Goal: Information Seeking & Learning: Learn about a topic

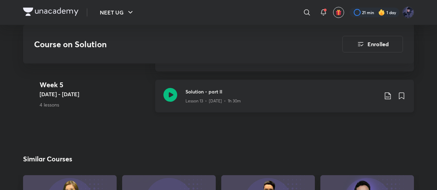
scroll to position [1028, 0]
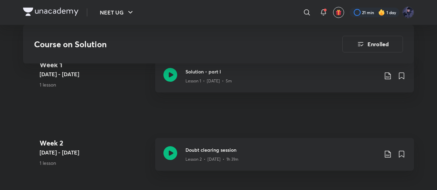
scroll to position [407, 0]
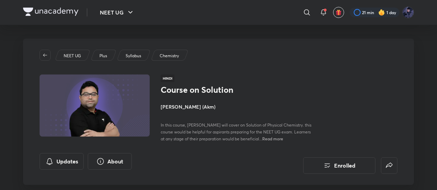
scroll to position [28, 0]
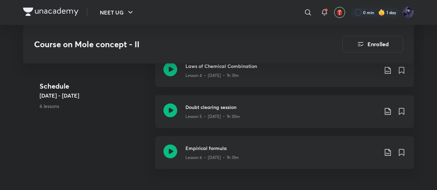
scroll to position [454, 0]
click at [251, 136] on div "Empirical formula Lesson 6 • Aug 20 • 1h 31m" at bounding box center [284, 152] width 259 height 33
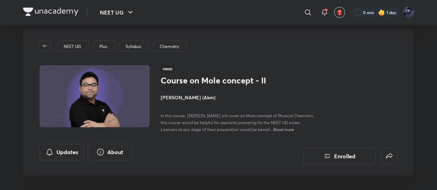
scroll to position [9, 0]
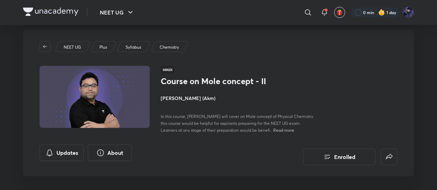
drag, startPoint x: 178, startPoint y: 97, endPoint x: 161, endPoint y: 97, distance: 16.5
click at [161, 97] on h4 "[PERSON_NAME] (Akm)" at bounding box center [238, 97] width 154 height 7
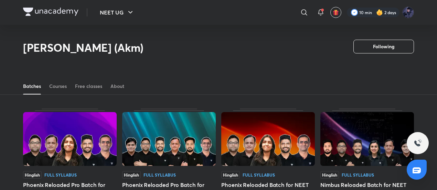
scroll to position [34, 0]
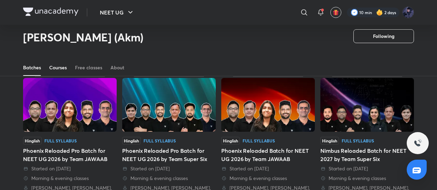
click at [66, 70] on div "Courses" at bounding box center [58, 67] width 18 height 7
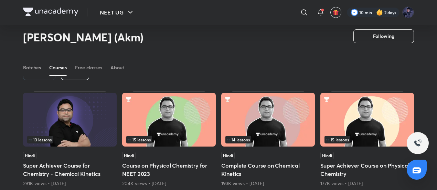
scroll to position [39, 0]
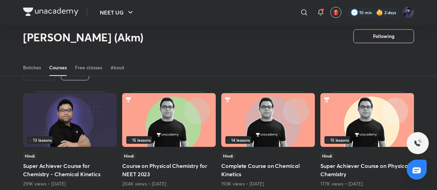
click at [80, 79] on div "Latest" at bounding box center [75, 73] width 28 height 14
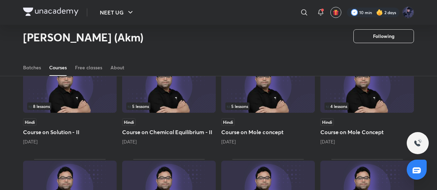
scroll to position [175, 0]
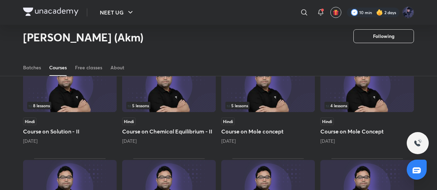
click at [49, 107] on span "8 lessons" at bounding box center [39, 105] width 21 height 4
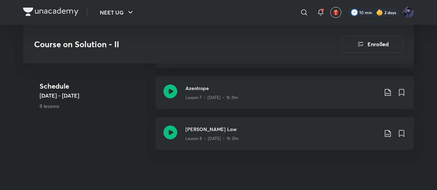
scroll to position [638, 0]
click at [174, 124] on icon at bounding box center [171, 131] width 14 height 14
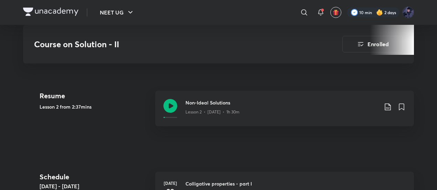
scroll to position [298, 0]
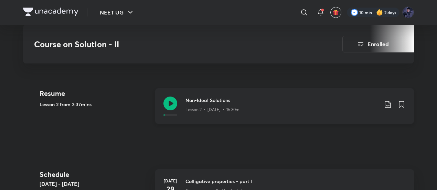
click at [223, 105] on div "Non-Ideal Solutions Lesson 2 • Jul 30 • 1h 30m" at bounding box center [296, 105] width 220 height 19
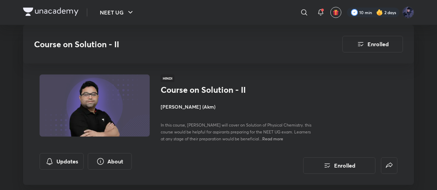
scroll to position [175, 0]
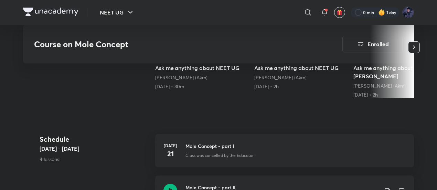
scroll to position [252, 0]
click at [146, 95] on div "Course on Mole Concept Enrolled NEET UG Plus Syllabus Chemistry Hindi Course on…" at bounding box center [218, 129] width 391 height 686
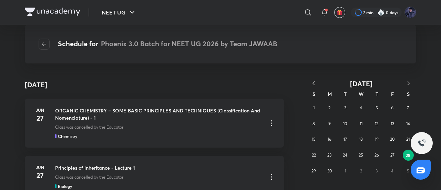
scroll to position [186, 0]
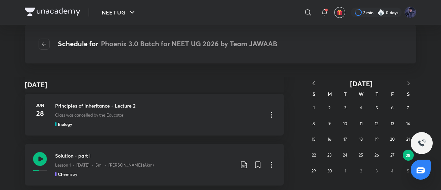
click at [408, 84] on icon "button" at bounding box center [408, 83] width 2 height 4
click at [332, 153] on button "21" at bounding box center [329, 154] width 11 height 11
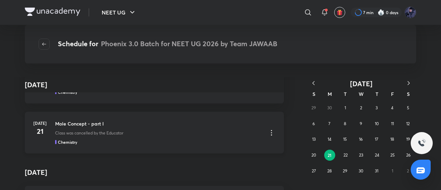
scroll to position [94, 0]
click at [311, 84] on icon "button" at bounding box center [313, 83] width 7 height 7
click at [361, 140] on abbr "18" at bounding box center [361, 138] width 4 height 5
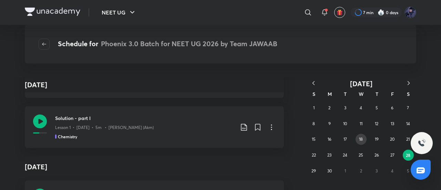
scroll to position [225, 0]
click at [408, 84] on icon "button" at bounding box center [408, 83] width 7 height 7
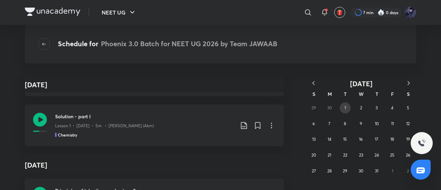
click at [345, 108] on abbr "1" at bounding box center [344, 107] width 1 height 5
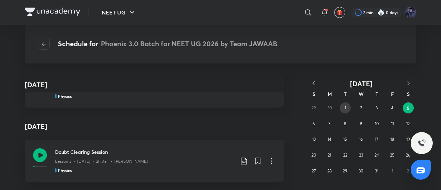
scroll to position [798, 0]
click at [315, 84] on icon "button" at bounding box center [313, 83] width 7 height 7
click at [404, 153] on button "28" at bounding box center [407, 154] width 11 height 11
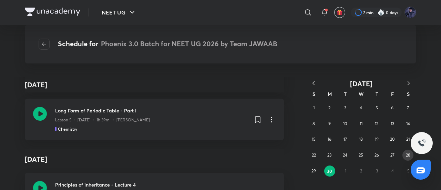
scroll to position [388, 0]
click at [314, 105] on abbr "1" at bounding box center [313, 107] width 1 height 5
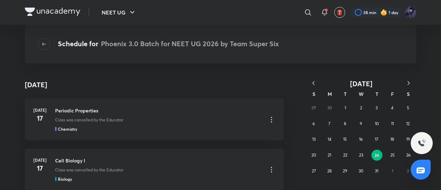
scroll to position [1504, 0]
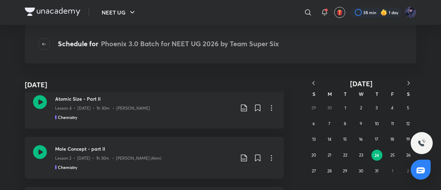
click at [391, 170] on div "29 30 1 2 3 4 5 6 7 8 9 10 11 12 13 14 15 16 17 18 19 20 21 22 23 24 25 26 27 2…" at bounding box center [361, 139] width 110 height 79
click at [413, 83] on button "button" at bounding box center [408, 83] width 15 height 9
click at [392, 109] on abbr "1" at bounding box center [392, 107] width 1 height 5
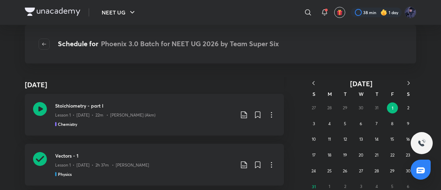
scroll to position [53, 0]
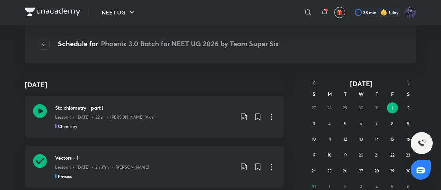
click at [271, 117] on icon at bounding box center [271, 117] width 1 height 6
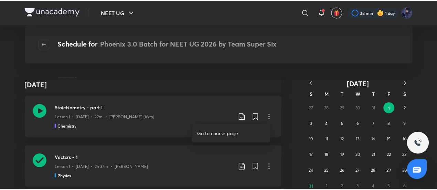
scroll to position [937, 0]
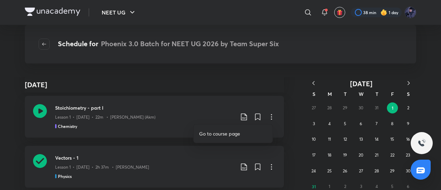
click at [236, 133] on p "Go to course page" at bounding box center [219, 133] width 41 height 7
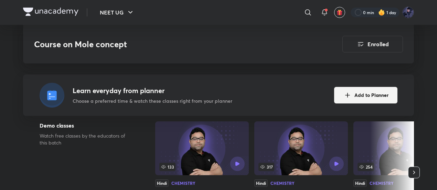
scroll to position [125, 0]
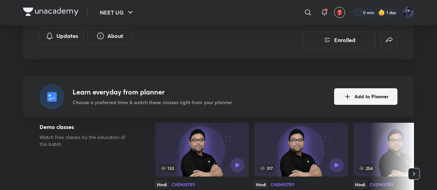
click at [134, 164] on div "Demo classes Watch free classes by the educators of this batch 133 Hindi Chemis…" at bounding box center [218, 175] width 391 height 105
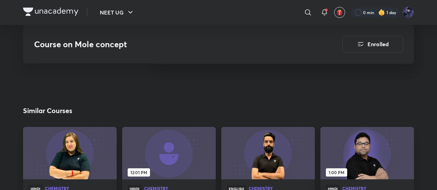
scroll to position [526, 0]
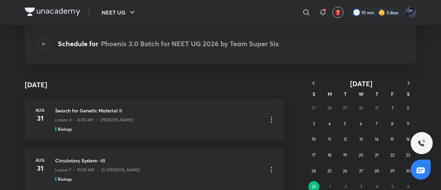
click at [313, 85] on icon "button" at bounding box center [313, 83] width 7 height 7
click at [331, 159] on button "21" at bounding box center [329, 154] width 11 height 11
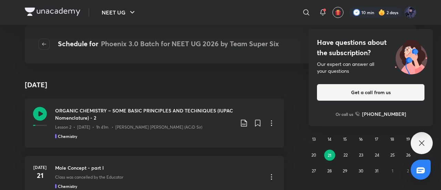
click at [418, 143] on icon at bounding box center [421, 143] width 8 height 8
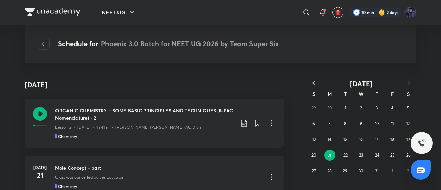
click at [317, 84] on button "button" at bounding box center [313, 83] width 15 height 9
click at [404, 155] on button "28" at bounding box center [407, 154] width 11 height 11
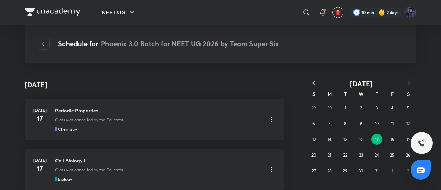
click at [313, 82] on icon "button" at bounding box center [313, 83] width 7 height 7
click at [315, 104] on button "1" at bounding box center [313, 107] width 11 height 11
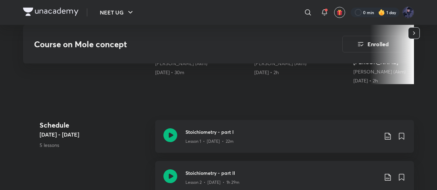
scroll to position [265, 0]
click at [171, 129] on icon at bounding box center [171, 136] width 14 height 14
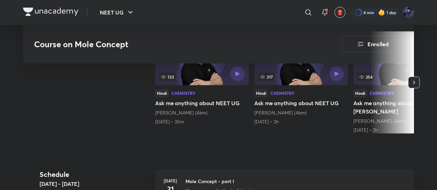
scroll to position [216, 0]
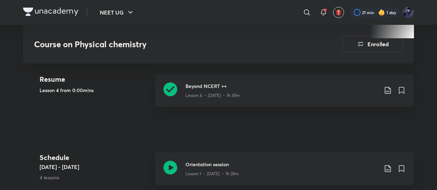
scroll to position [311, 0]
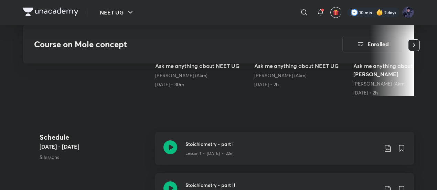
scroll to position [255, 0]
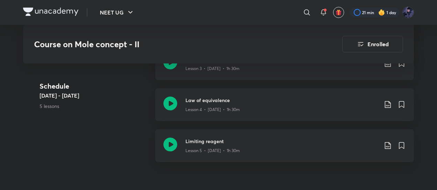
scroll to position [501, 0]
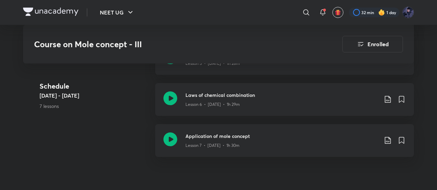
scroll to position [589, 0]
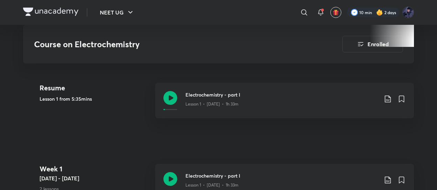
scroll to position [261, 0]
click at [183, 92] on div "Electrochemistry - part I Lesson 1 • Aug 14 • 1h 33m" at bounding box center [284, 100] width 259 height 35
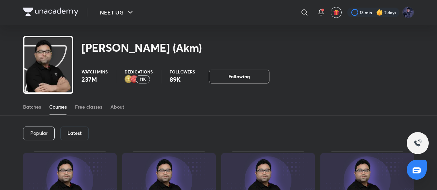
scroll to position [32, 0]
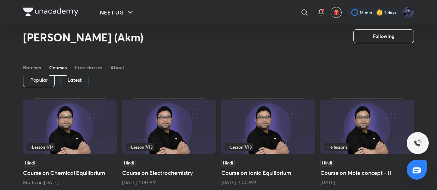
click at [75, 83] on h6 "Latest" at bounding box center [74, 80] width 14 height 6
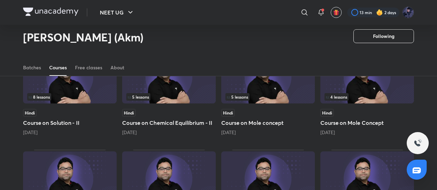
scroll to position [184, 0]
click at [67, 98] on div "8 lessons" at bounding box center [69, 97] width 85 height 8
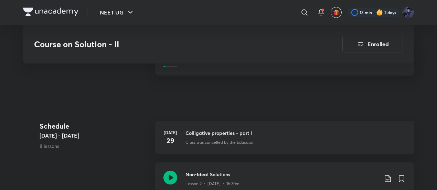
scroll to position [345, 0]
click at [132, 111] on div "Course on Solution - II Enrolled NEET UG Plus Syllabus Chemistry Hindi Course o…" at bounding box center [218, 158] width 391 height 930
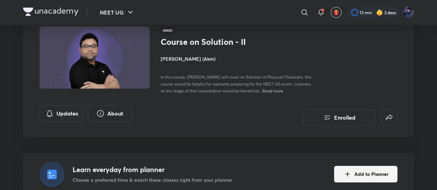
scroll to position [0, 0]
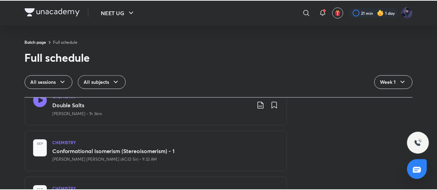
scroll to position [92, 0]
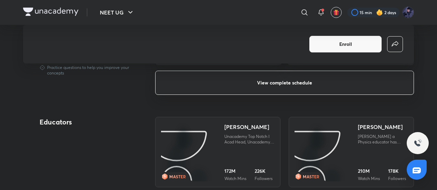
scroll to position [484, 0]
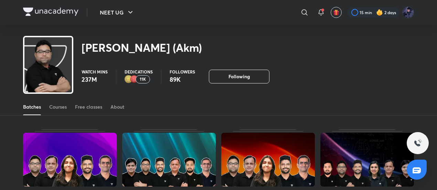
click at [9, 43] on div "[PERSON_NAME] (Akm)" at bounding box center [218, 44] width 437 height 38
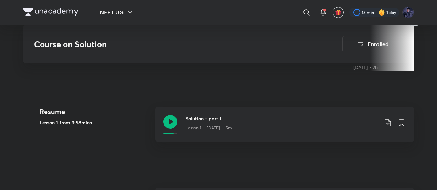
scroll to position [279, 0]
